Goal: Information Seeking & Learning: Learn about a topic

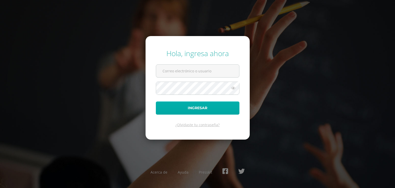
type input "2@[DOMAIN_NAME]"
click at [184, 109] on button "Ingresar" at bounding box center [198, 107] width 84 height 13
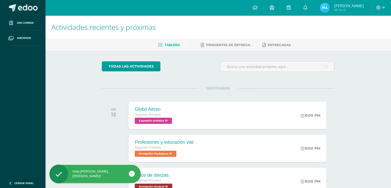
click at [132, 174] on icon at bounding box center [132, 173] width 2 height 6
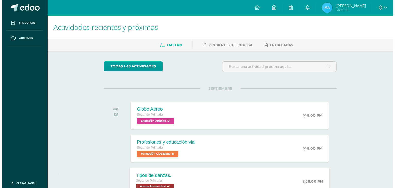
scroll to position [51, 0]
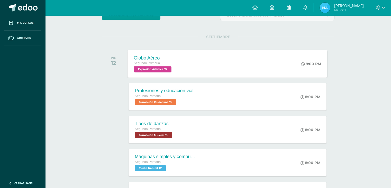
click at [190, 67] on div "Globo Aéreo Segundo Primaria Expresión Artística 'B' 8:00 PM Globo Aéreo Expres…" at bounding box center [228, 63] width 200 height 27
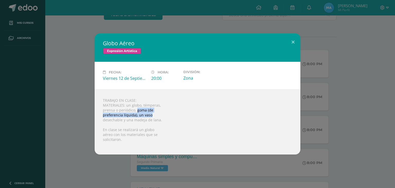
drag, startPoint x: 136, startPoint y: 109, endPoint x: 169, endPoint y: 116, distance: 33.2
click at [167, 116] on div "TRABAJO EN CLASE: MATERIALES: un globo, témperas, prensa o periódico, goma (de …" at bounding box center [198, 121] width 206 height 65
click at [169, 116] on div "TRABAJO EN CLASE: MATERIALES: un globo, témperas, prensa o periódico, goma (de …" at bounding box center [198, 121] width 206 height 65
click at [294, 44] on button at bounding box center [293, 41] width 15 height 17
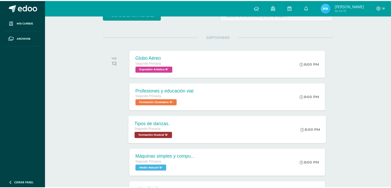
scroll to position [77, 0]
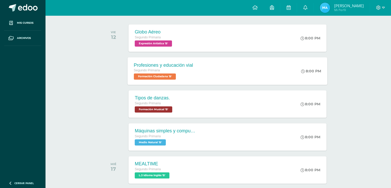
click at [196, 70] on div "Profesiones y educación vial Segundo Primaria Formación Ciudadana 'B'" at bounding box center [164, 70] width 72 height 27
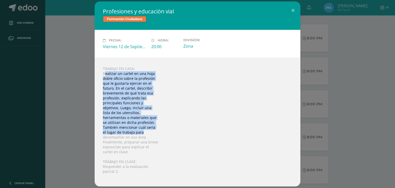
drag, startPoint x: 104, startPoint y: 73, endPoint x: 194, endPoint y: 137, distance: 110.7
click at [194, 136] on div "TRABAJO EN CASA: Realizar un cartel en una hoja doble oficio sobre la profesión…" at bounding box center [198, 122] width 206 height 129
click at [194, 137] on div "TRABAJO EN CASA: Realizar un cartel en una hoja doble oficio sobre la profesión…" at bounding box center [198, 122] width 206 height 129
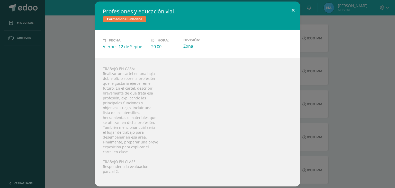
click at [291, 8] on button at bounding box center [293, 10] width 15 height 17
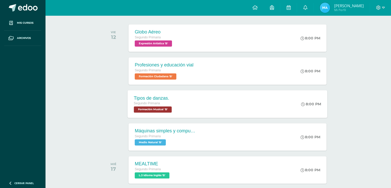
click at [175, 96] on div "Tipos de danzas. Segundo Primaria Formación Musical 'B'" at bounding box center [154, 103] width 52 height 27
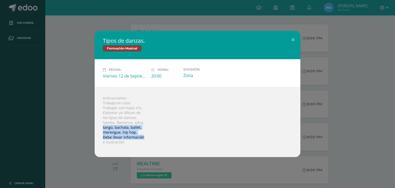
drag, startPoint x: 101, startPoint y: 127, endPoint x: 147, endPoint y: 140, distance: 48.1
click at [147, 140] on div "Instrucciones: Trabajo en casa. Trabajar con hojas iris. Elaborar un álbum de l…" at bounding box center [198, 122] width 206 height 70
click at [148, 142] on div "Instrucciones: Trabajo en casa. Trabajar con hojas iris. Elaborar un álbum de l…" at bounding box center [198, 122] width 206 height 70
click at [292, 39] on button at bounding box center [293, 39] width 15 height 17
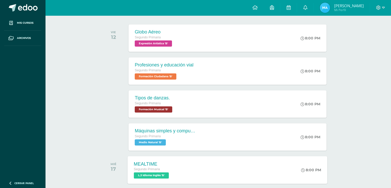
scroll to position [129, 0]
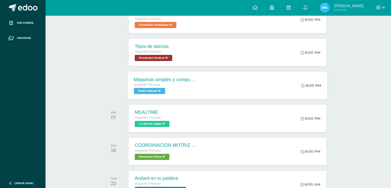
click at [184, 90] on div "Segundo Primaria Medio Natural 'B'" at bounding box center [165, 88] width 62 height 12
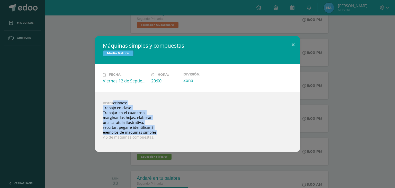
drag, startPoint x: 105, startPoint y: 99, endPoint x: 199, endPoint y: 130, distance: 98.8
click at [199, 130] on div "Instrucciones: Trabajo en clase. Trabajar en el cuaderno, marginar las hojas, e…" at bounding box center [198, 122] width 206 height 60
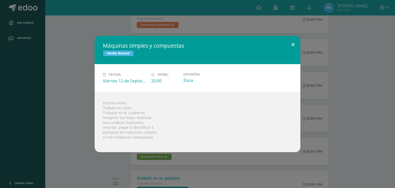
click at [293, 45] on button at bounding box center [293, 44] width 15 height 17
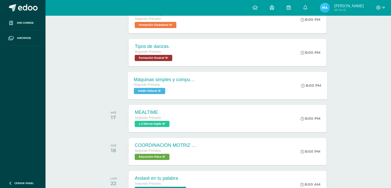
scroll to position [77, 0]
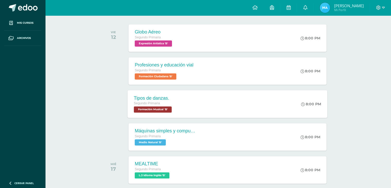
click at [172, 101] on div "Segundo Primaria" at bounding box center [153, 103] width 39 height 6
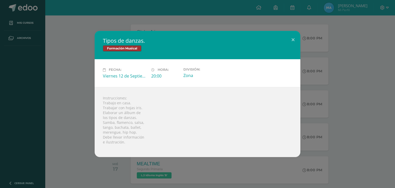
click at [102, 118] on div "Instrucciones: Trabajo en casa. Trabajar con hojas iris. Elaborar un álbum de l…" at bounding box center [198, 122] width 206 height 70
drag, startPoint x: 100, startPoint y: 97, endPoint x: 151, endPoint y: 118, distance: 55.7
click at [151, 118] on div "Instrucciones: Trabajo en casa. Trabajar con hojas iris. Elaborar un álbum de l…" at bounding box center [198, 122] width 206 height 70
click at [157, 124] on div "Instrucciones: Trabajo en casa. Trabajar con hojas iris. Elaborar un álbum de l…" at bounding box center [198, 122] width 206 height 70
drag, startPoint x: 103, startPoint y: 112, endPoint x: 158, endPoint y: 117, distance: 54.8
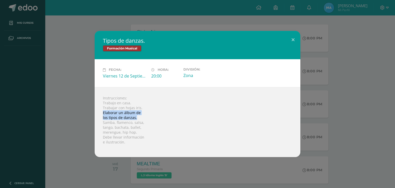
click at [152, 115] on div "Instrucciones: Trabajo en casa. Trabajar con hojas iris. Elaborar un álbum de l…" at bounding box center [198, 122] width 206 height 70
click at [160, 119] on div "Instrucciones: Trabajo en casa. Trabajar con hojas iris. Elaborar un álbum de l…" at bounding box center [198, 122] width 206 height 70
click at [161, 130] on div "Instrucciones: Trabajo en casa. Trabajar con hojas iris. Elaborar un álbum de l…" at bounding box center [198, 122] width 206 height 70
drag, startPoint x: 102, startPoint y: 119, endPoint x: 179, endPoint y: 133, distance: 78.4
click at [179, 133] on div "Instrucciones: Trabajo en casa. Trabajar con hojas iris. Elaborar un álbum de l…" at bounding box center [198, 122] width 206 height 70
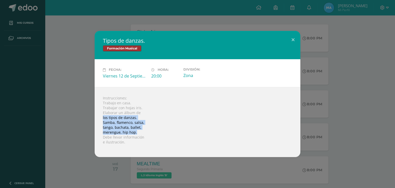
click at [179, 133] on div "Instrucciones: Trabajo en casa. Trabajar con hojas iris. Elaborar un álbum de l…" at bounding box center [198, 122] width 206 height 70
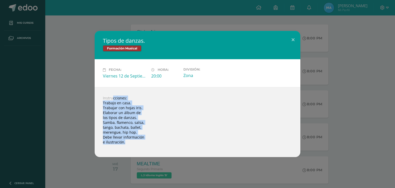
drag, startPoint x: 104, startPoint y: 98, endPoint x: 135, endPoint y: 143, distance: 55.3
click at [135, 143] on div "Instrucciones: Trabajo en casa. Trabajar con hojas iris. Elaborar un álbum de l…" at bounding box center [198, 122] width 206 height 70
click at [118, 117] on div "Instrucciones: Trabajo en casa. Trabajar con hojas iris. Elaborar un álbum de l…" at bounding box center [198, 122] width 206 height 70
drag, startPoint x: 103, startPoint y: 96, endPoint x: 141, endPoint y: 142, distance: 59.9
click at [141, 142] on div "Instrucciones: Trabajo en casa. Trabajar con hojas iris. Elaborar un álbum de l…" at bounding box center [198, 122] width 206 height 70
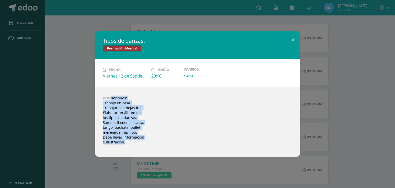
copy div "Instrucciones: Trabajo en casa. Trabajar con hojas iris. Elaborar un álbum de l…"
click at [157, 135] on div "Instrucciones: Trabajo en casa. Trabajar con hojas iris. Elaborar un álbum de l…" at bounding box center [198, 122] width 206 height 70
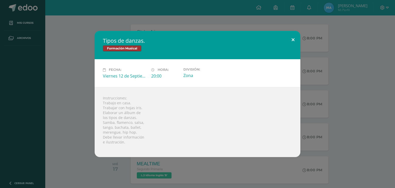
click at [292, 39] on button at bounding box center [293, 39] width 15 height 17
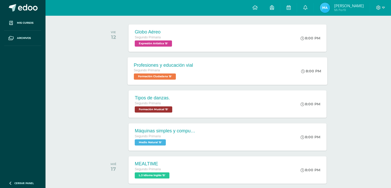
click at [176, 76] on span "Formación Ciudadana 'B'" at bounding box center [155, 76] width 42 height 6
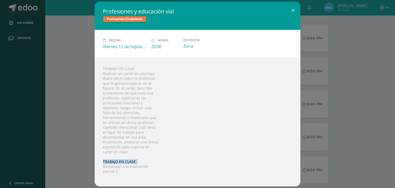
drag, startPoint x: 107, startPoint y: 167, endPoint x: 216, endPoint y: 154, distance: 110.0
click at [200, 160] on div "TRABAJO EN CASA: Realizar un cartel en una hoja doble oficio sobre la profesión…" at bounding box center [198, 122] width 206 height 129
click at [293, 8] on button at bounding box center [293, 10] width 15 height 17
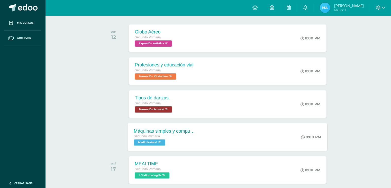
click at [167, 132] on div "Máquinas simples y compuestas" at bounding box center [165, 130] width 62 height 5
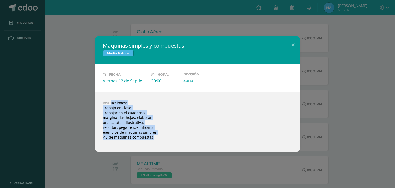
drag, startPoint x: 100, startPoint y: 101, endPoint x: 163, endPoint y: 142, distance: 75.4
click at [163, 142] on div "Instrucciones: Trabajo en clase. Trabajar en el cuaderno, marginar las hojas, e…" at bounding box center [198, 122] width 206 height 60
click at [149, 116] on div "Instrucciones: Trabajo en clase. Trabajar en el cuaderno, marginar las hojas, e…" at bounding box center [198, 122] width 206 height 60
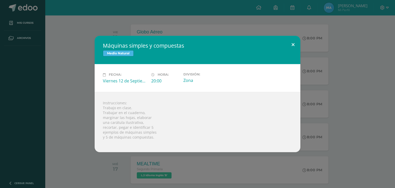
click at [294, 44] on button at bounding box center [293, 44] width 15 height 17
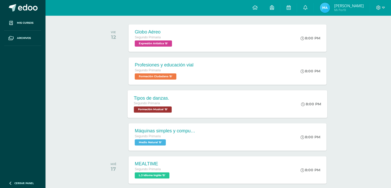
click at [169, 100] on div "Segundo Primaria" at bounding box center [153, 103] width 39 height 6
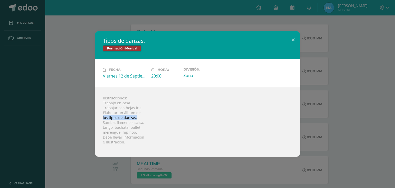
drag, startPoint x: 102, startPoint y: 116, endPoint x: 170, endPoint y: 123, distance: 68.9
click at [170, 123] on div "Instrucciones: Trabajo en casa. Trabajar con hojas iris. Elaborar un álbum de l…" at bounding box center [198, 122] width 206 height 70
click at [171, 123] on div "Instrucciones: Trabajo en casa. Trabajar con hojas iris. Elaborar un álbum de l…" at bounding box center [198, 122] width 206 height 70
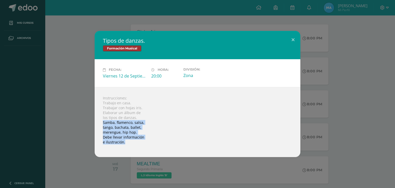
drag, startPoint x: 101, startPoint y: 123, endPoint x: 156, endPoint y: 141, distance: 57.7
click at [156, 140] on div "Instrucciones: Trabajo en casa. Trabajar con hojas iris. Elaborar un álbum de l…" at bounding box center [198, 122] width 206 height 70
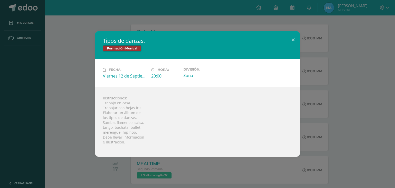
click at [157, 145] on div at bounding box center [197, 146] width 189 height 4
drag, startPoint x: 103, startPoint y: 121, endPoint x: 114, endPoint y: 122, distance: 11.1
click at [114, 122] on div "Instrucciones: Trabajo en casa. Trabajar con hojas iris. Elaborar un álbum de l…" at bounding box center [198, 122] width 206 height 70
copy div "Samba"
drag, startPoint x: 117, startPoint y: 123, endPoint x: 131, endPoint y: 123, distance: 13.9
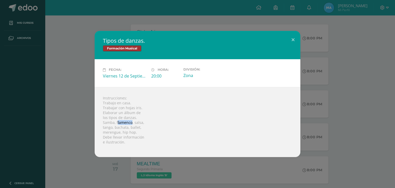
click at [131, 123] on div "Instrucciones: Trabajo en casa. Trabajar con hojas iris. Elaborar un álbum de l…" at bounding box center [198, 122] width 206 height 70
click at [115, 121] on div "Instrucciones: Trabajo en casa. Trabajar con hojas iris. Elaborar un álbum de l…" at bounding box center [198, 122] width 206 height 70
drag, startPoint x: 116, startPoint y: 121, endPoint x: 131, endPoint y: 121, distance: 14.9
click at [131, 121] on div "Instrucciones: Trabajo en casa. Trabajar con hojas iris. Elaborar un álbum de l…" at bounding box center [198, 122] width 206 height 70
copy div "flamenco"
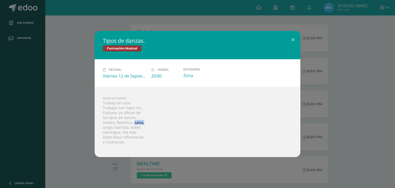
drag, startPoint x: 133, startPoint y: 122, endPoint x: 143, endPoint y: 122, distance: 9.5
click at [143, 122] on div "Instrucciones: Trabajo en casa. Trabajar con hojas iris. Elaborar un álbum de l…" at bounding box center [198, 122] width 206 height 70
copy div "salsa,"
drag, startPoint x: 101, startPoint y: 127, endPoint x: 112, endPoint y: 128, distance: 11.1
click at [112, 128] on div "Instrucciones: Trabajo en casa. Trabajar con hojas iris. Elaborar un álbum de l…" at bounding box center [198, 122] width 206 height 70
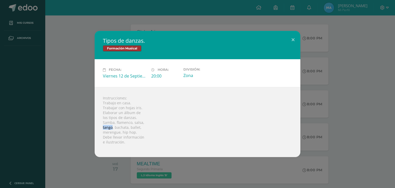
copy div "tango"
drag, startPoint x: 115, startPoint y: 127, endPoint x: 127, endPoint y: 127, distance: 11.8
click at [127, 127] on div "Instrucciones: Trabajo en casa. Trabajar con hojas iris. Elaborar un álbum de l…" at bounding box center [198, 122] width 206 height 70
copy div "bachata"
drag, startPoint x: 129, startPoint y: 127, endPoint x: 141, endPoint y: 127, distance: 11.6
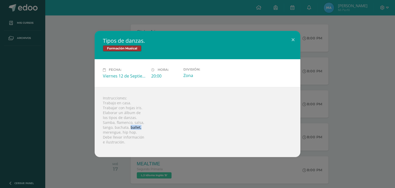
click at [141, 127] on div "Instrucciones: Trabajo en casa. Trabajar con hojas iris. Elaborar un álbum de l…" at bounding box center [198, 122] width 206 height 70
copy div "ballet,"
drag, startPoint x: 102, startPoint y: 133, endPoint x: 119, endPoint y: 133, distance: 17.2
click at [119, 133] on div "Instrucciones: Trabajo en casa. Trabajar con hojas iris. Elaborar un álbum de l…" at bounding box center [198, 122] width 206 height 70
copy div "merengue"
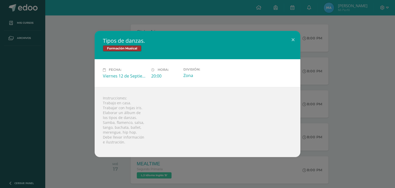
click at [156, 130] on div "Instrucciones: Trabajo en casa. Trabajar con hojas iris. Elaborar un álbum de l…" at bounding box center [198, 122] width 206 height 70
drag, startPoint x: 122, startPoint y: 131, endPoint x: 137, endPoint y: 132, distance: 14.9
click at [137, 132] on div "Instrucciones: Trabajo en casa. Trabajar con hojas iris. Elaborar un álbum de l…" at bounding box center [198, 122] width 206 height 70
copy div "hip hop."
click at [356, 135] on div "Tipos de danzas. Formación Musical Fecha: [DATE] Hora: 20:00 División:" at bounding box center [197, 94] width 391 height 126
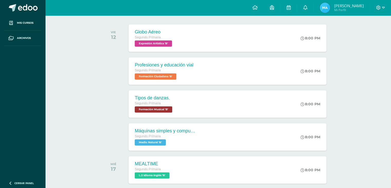
scroll to position [0, 0]
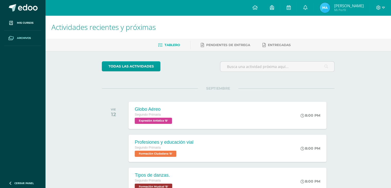
click at [23, 35] on link "Archivos" at bounding box center [22, 38] width 37 height 15
click at [385, 8] on div at bounding box center [380, 7] width 21 height 15
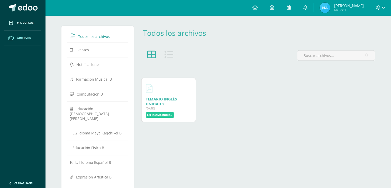
click at [380, 6] on span at bounding box center [380, 8] width 9 height 6
click at [371, 35] on span "Cerrar sesión" at bounding box center [366, 34] width 23 height 5
